Goal: Find specific page/section: Find specific page/section

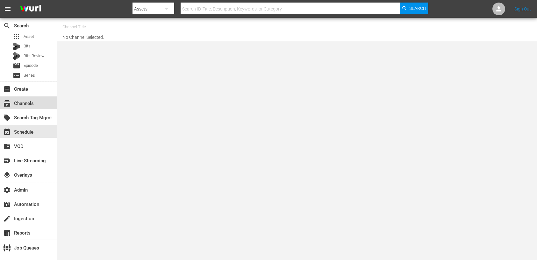
click at [29, 103] on div "subscriptions Channels" at bounding box center [18, 103] width 36 height 6
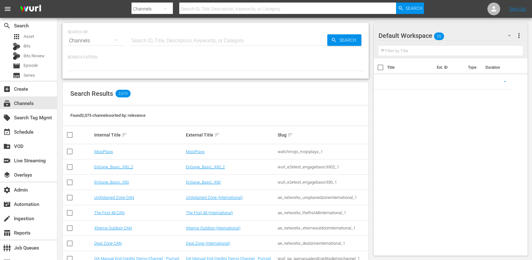
click at [162, 40] on input "text" at bounding box center [228, 40] width 197 height 15
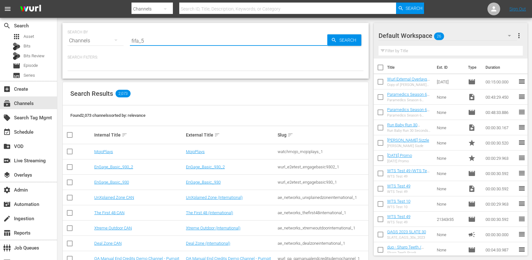
type input "fifa_5"
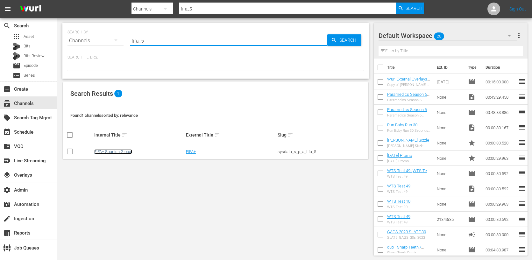
click at [106, 151] on link "FIFA+ Spanish Global" at bounding box center [113, 151] width 38 height 5
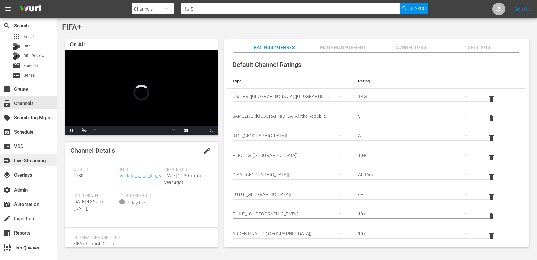
click at [24, 161] on div "switch_video Live Streaming" at bounding box center [18, 160] width 36 height 6
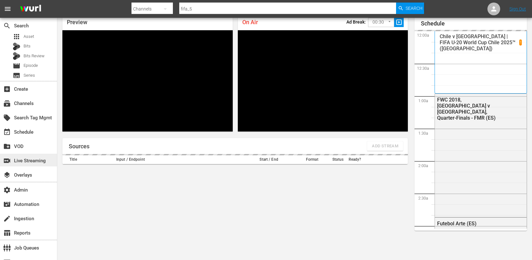
scroll to position [227, 0]
